Goal: Task Accomplishment & Management: Use online tool/utility

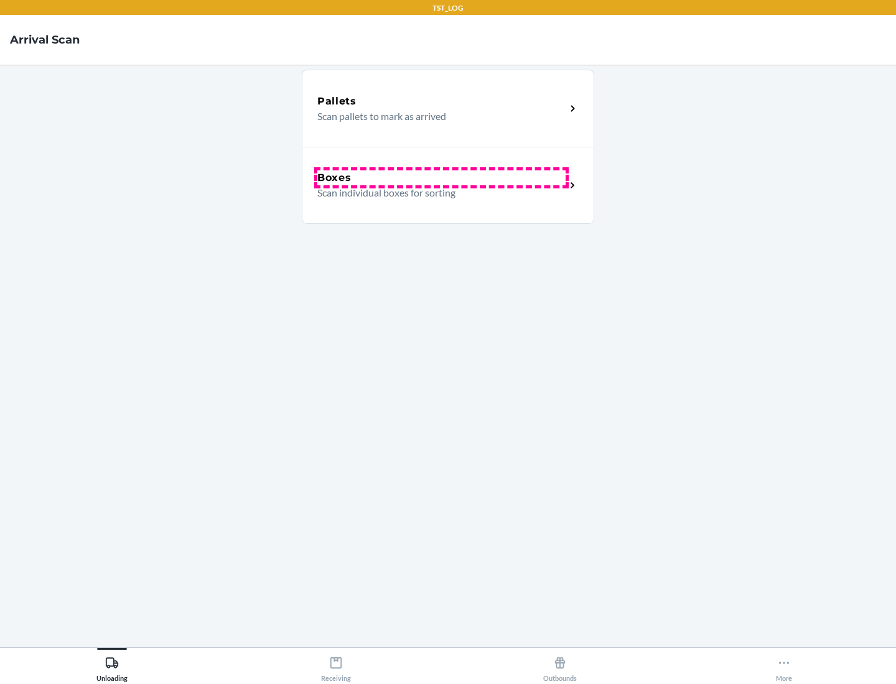
click at [441, 178] on div "Boxes" at bounding box center [441, 177] width 248 height 15
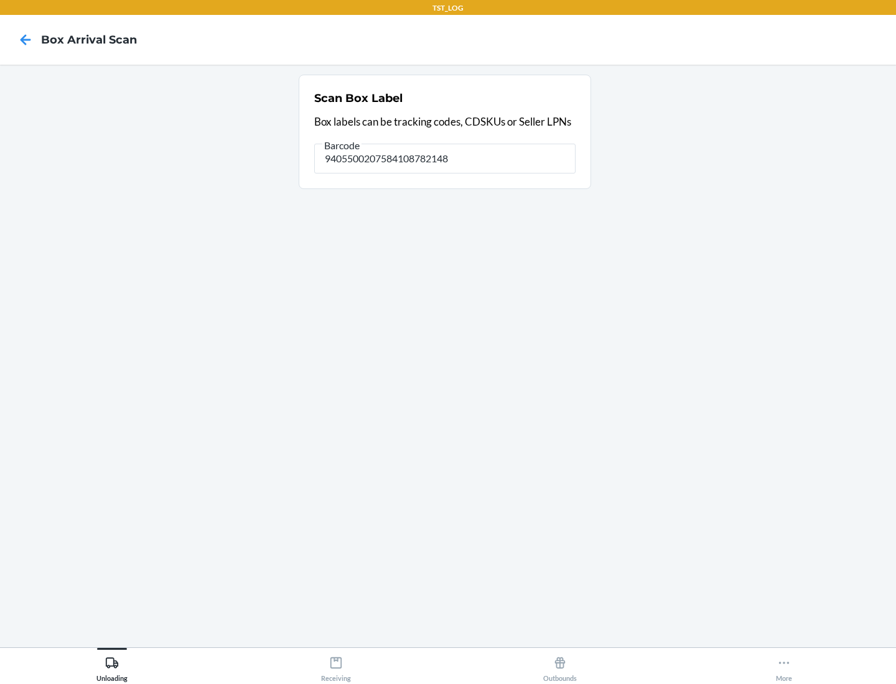
type input "9405500207584108782148"
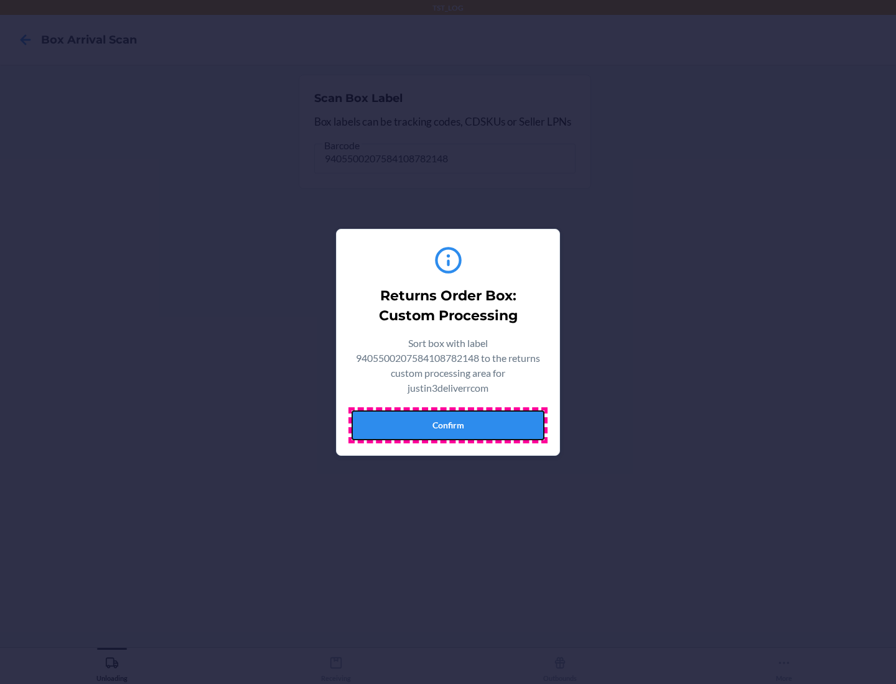
click at [448, 425] on button "Confirm" at bounding box center [447, 425] width 193 height 30
